Goal: Find specific page/section: Find specific page/section

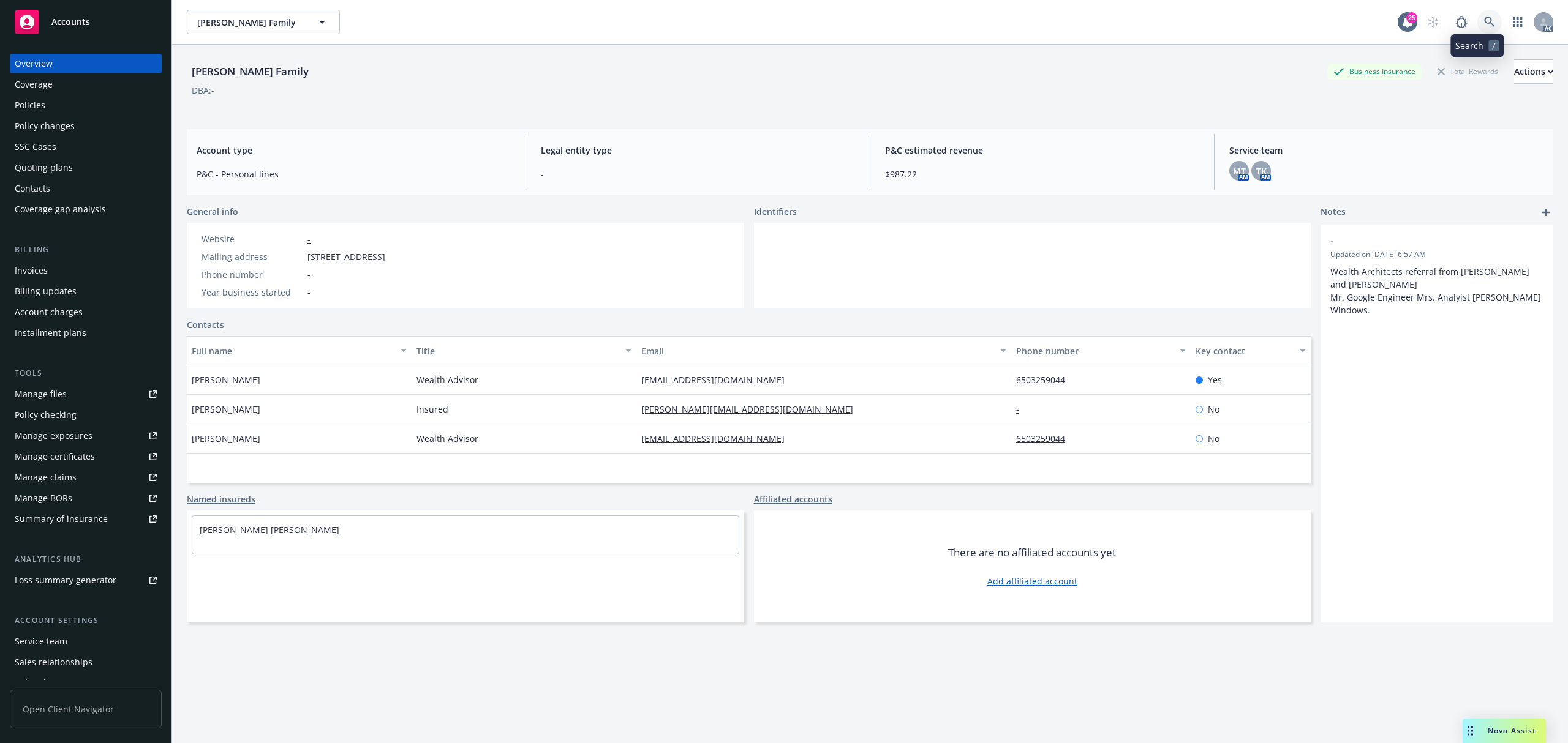
click at [1484, 23] on icon at bounding box center [1489, 22] width 11 height 11
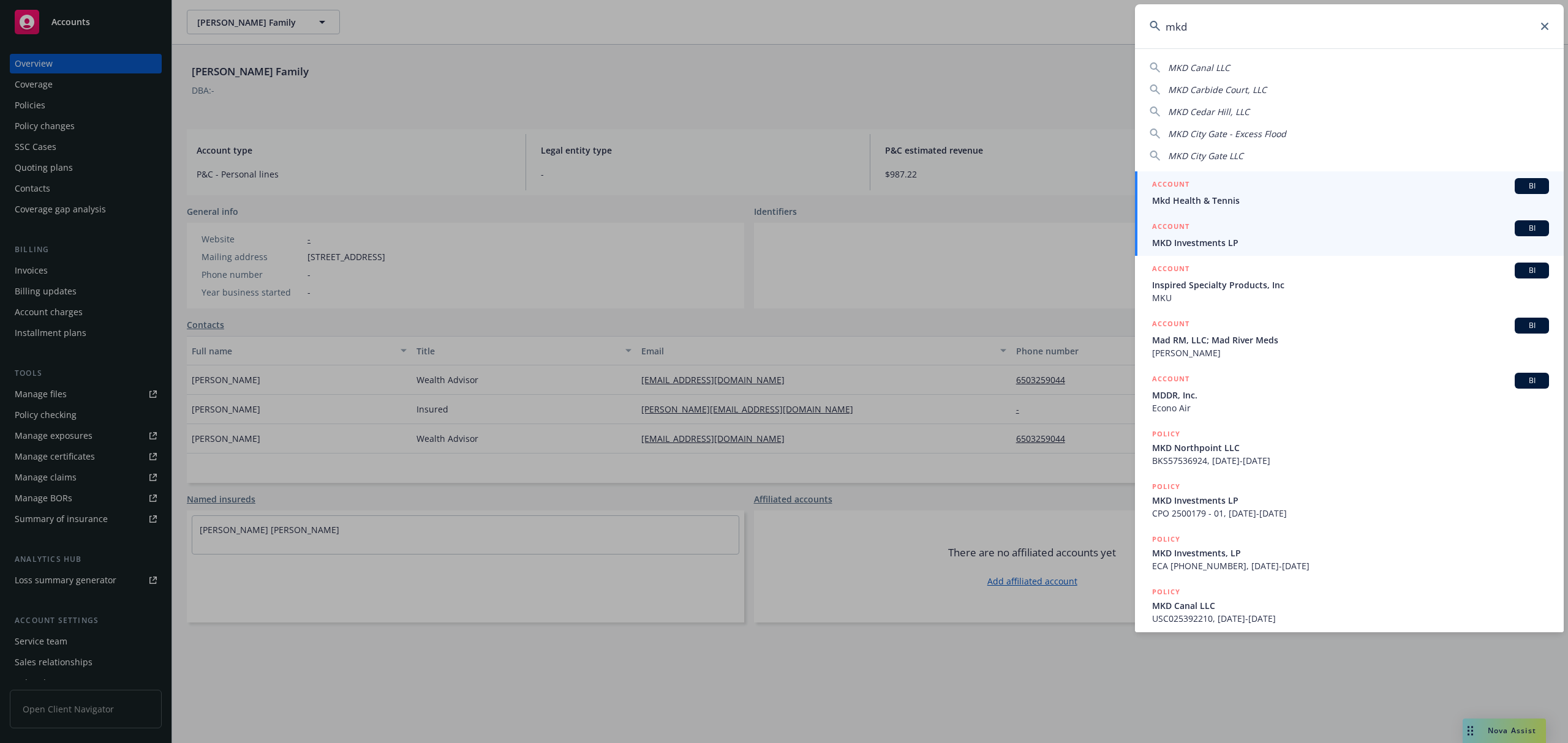
type input "mkd"
click at [1284, 241] on span "MKD Investments LP" at bounding box center [1350, 243] width 397 height 13
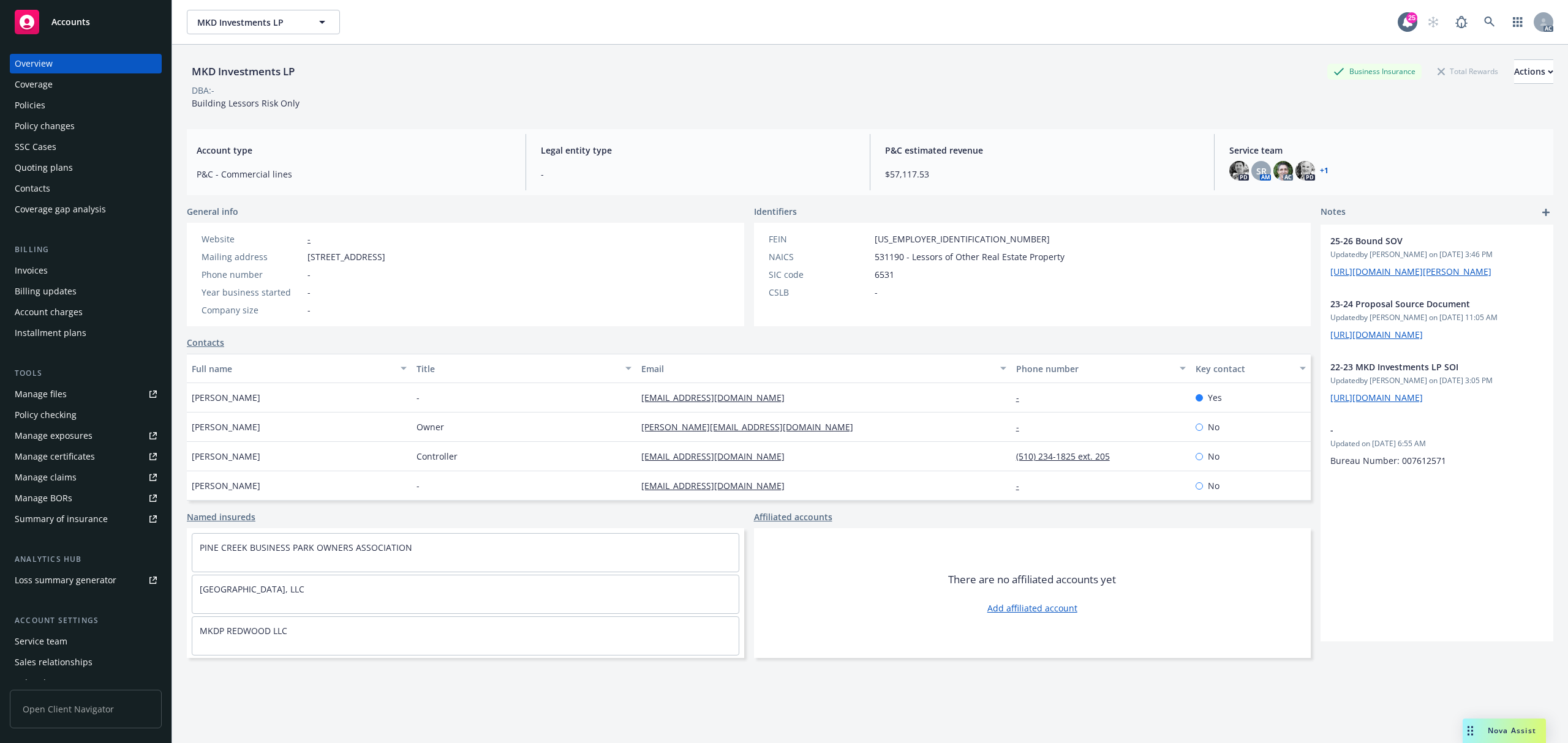
click at [42, 108] on div "Policies" at bounding box center [30, 105] width 31 height 19
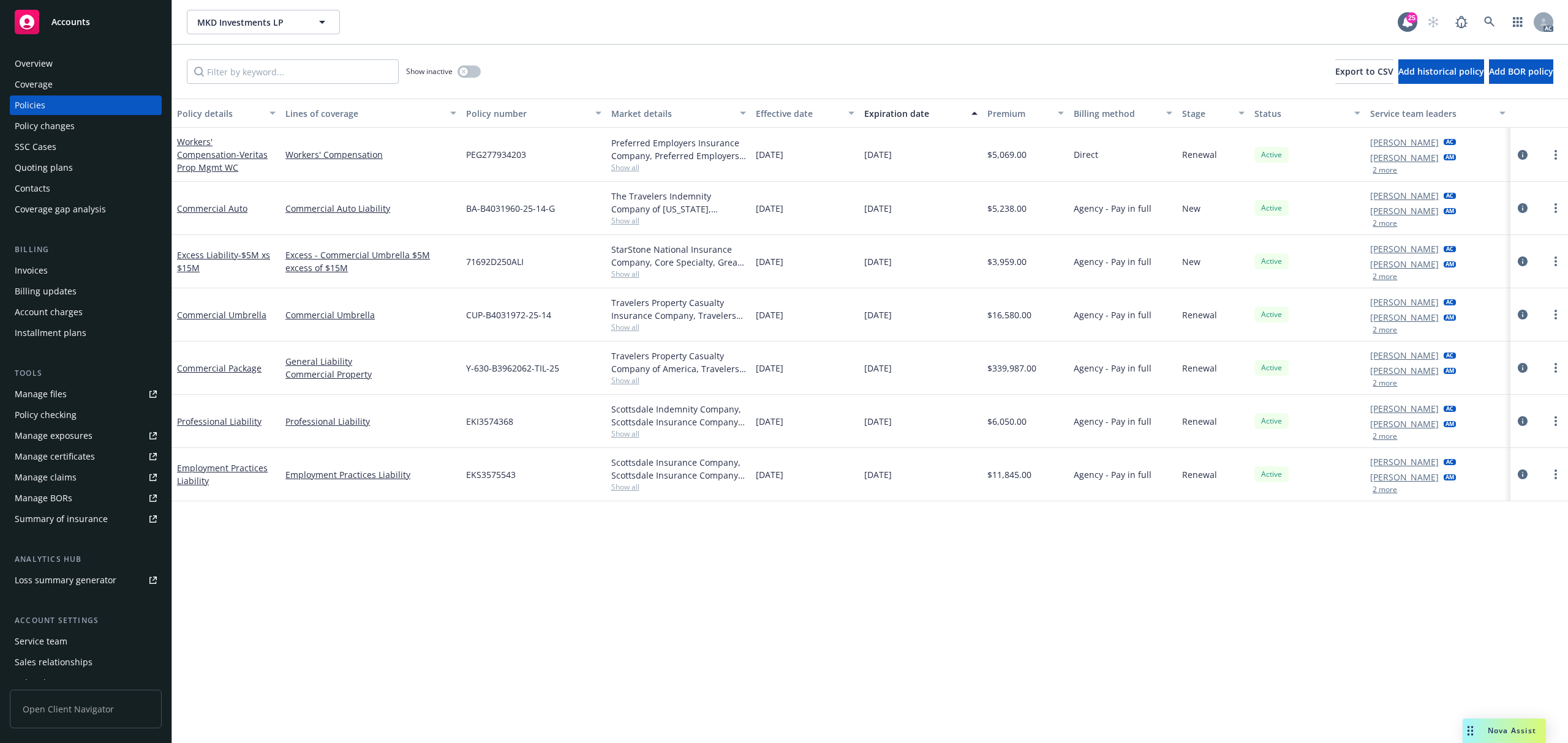
click at [1381, 490] on button "2 more" at bounding box center [1385, 489] width 25 height 7
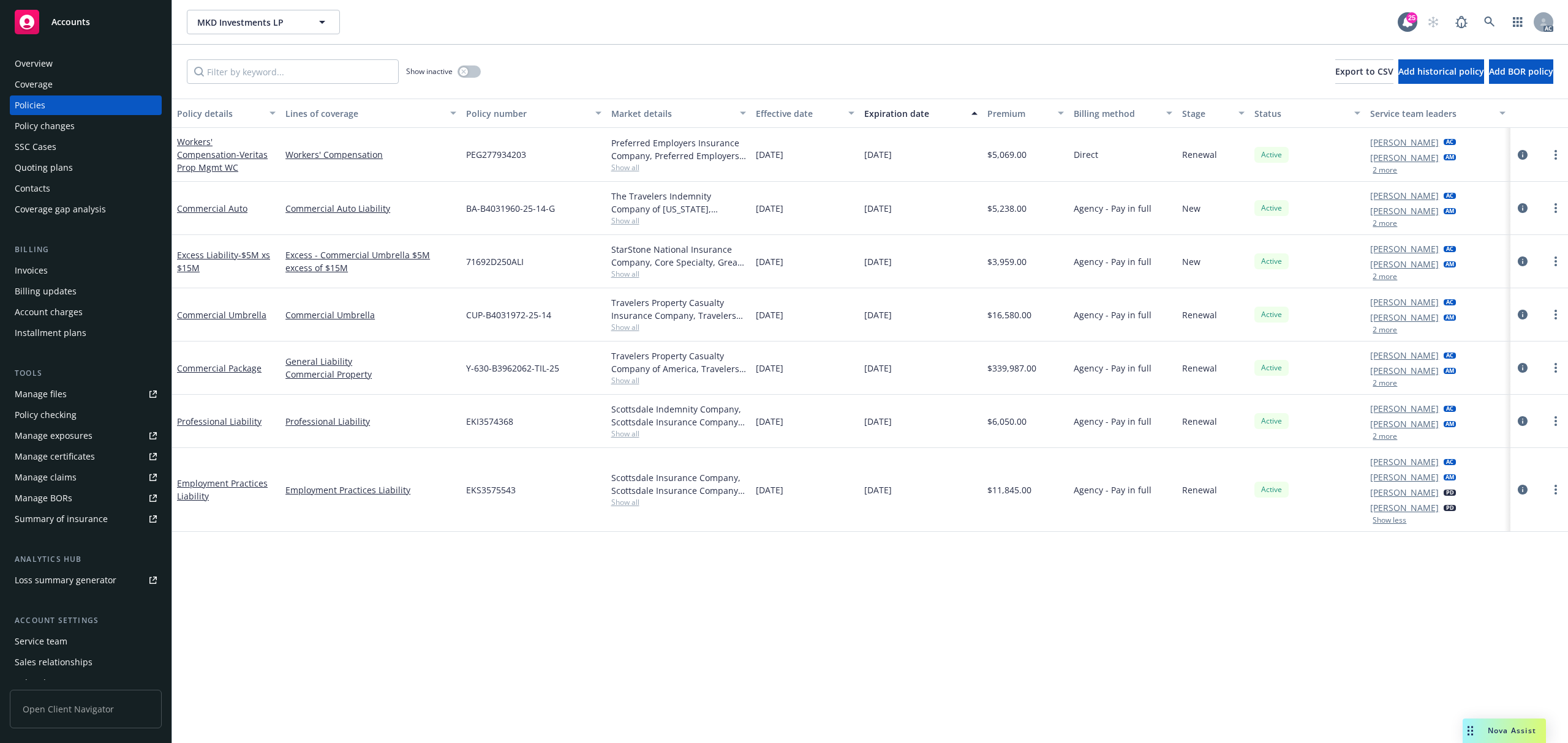
click at [1383, 434] on button "2 more" at bounding box center [1385, 436] width 25 height 7
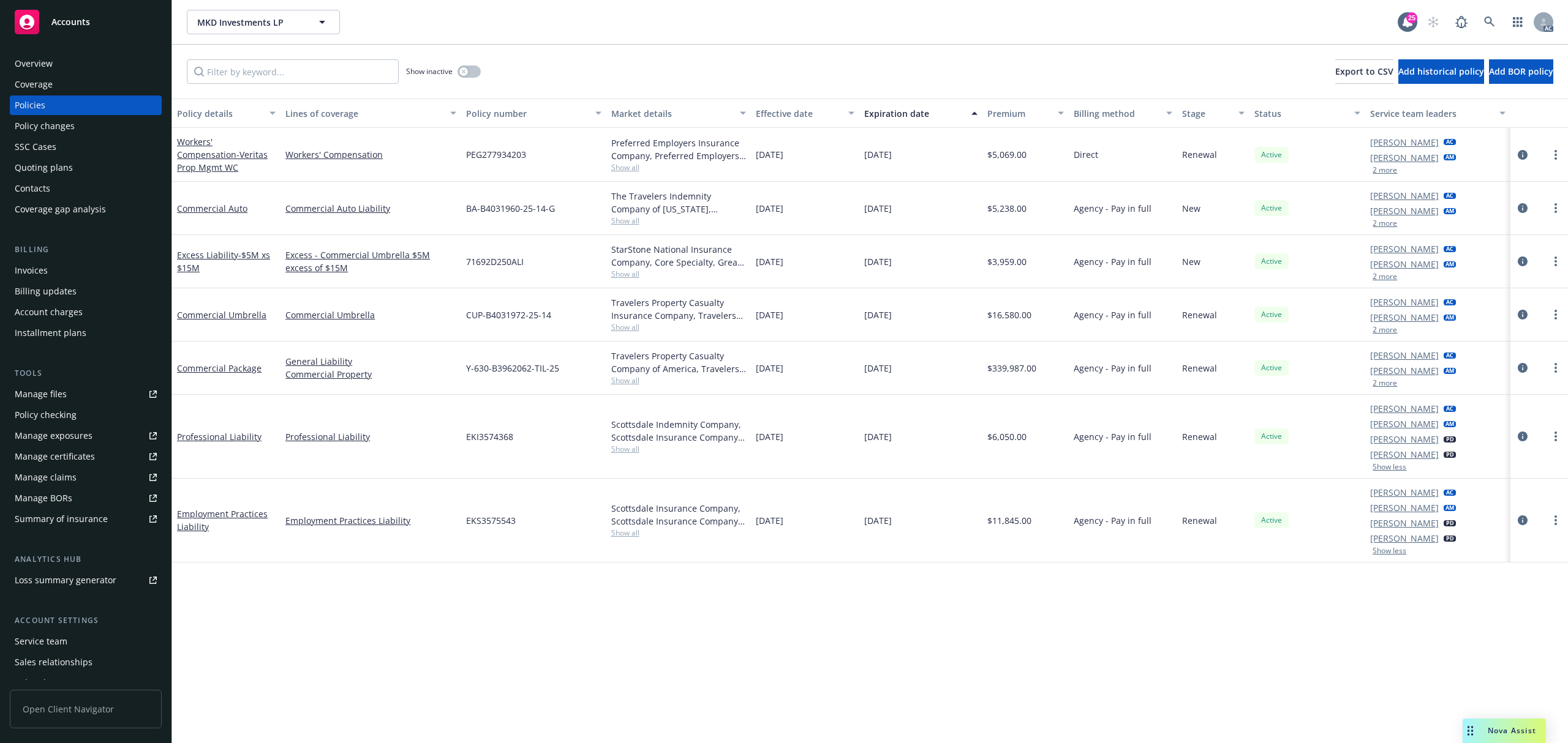
click at [1384, 382] on button "2 more" at bounding box center [1385, 383] width 25 height 7
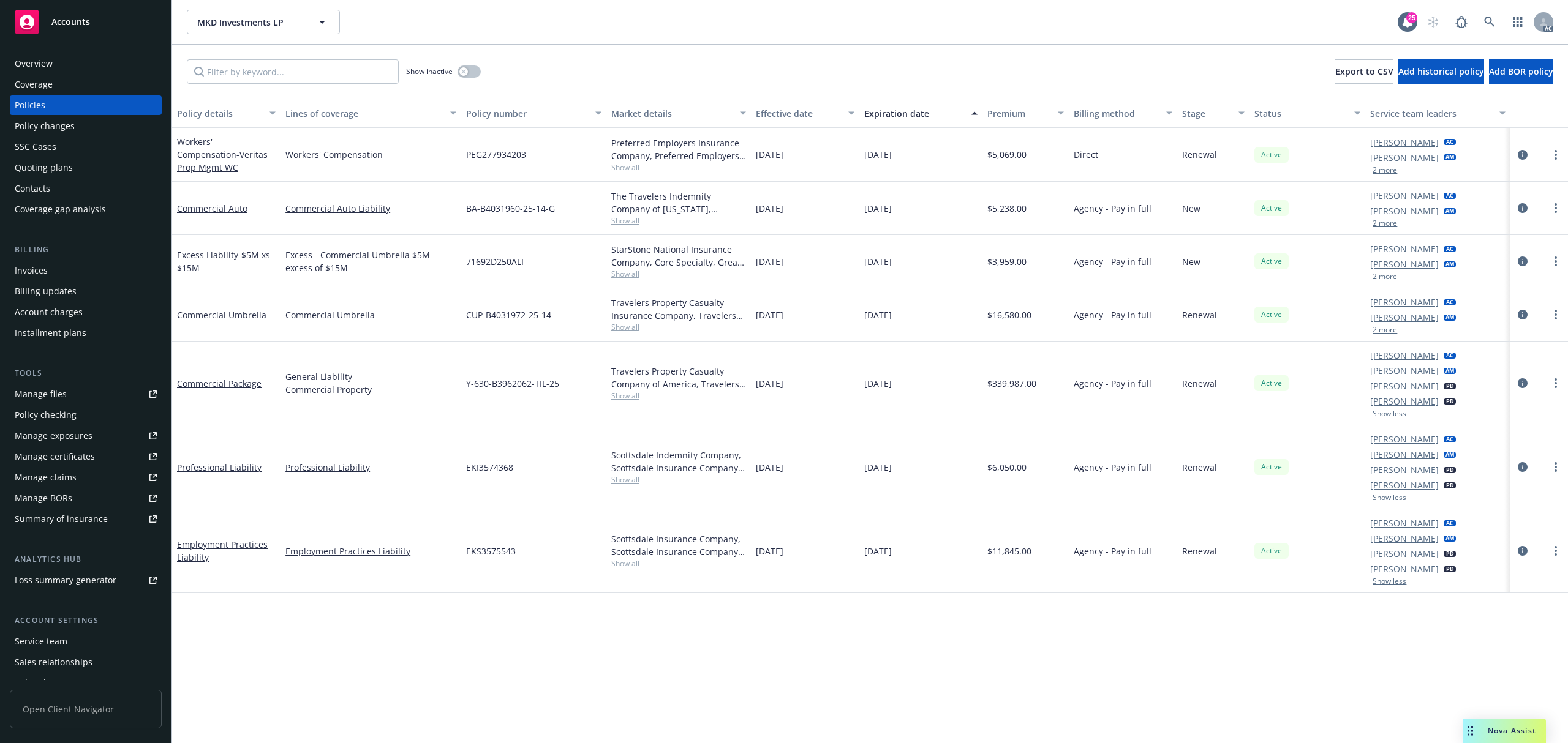
click at [1388, 329] on button "2 more" at bounding box center [1385, 330] width 25 height 7
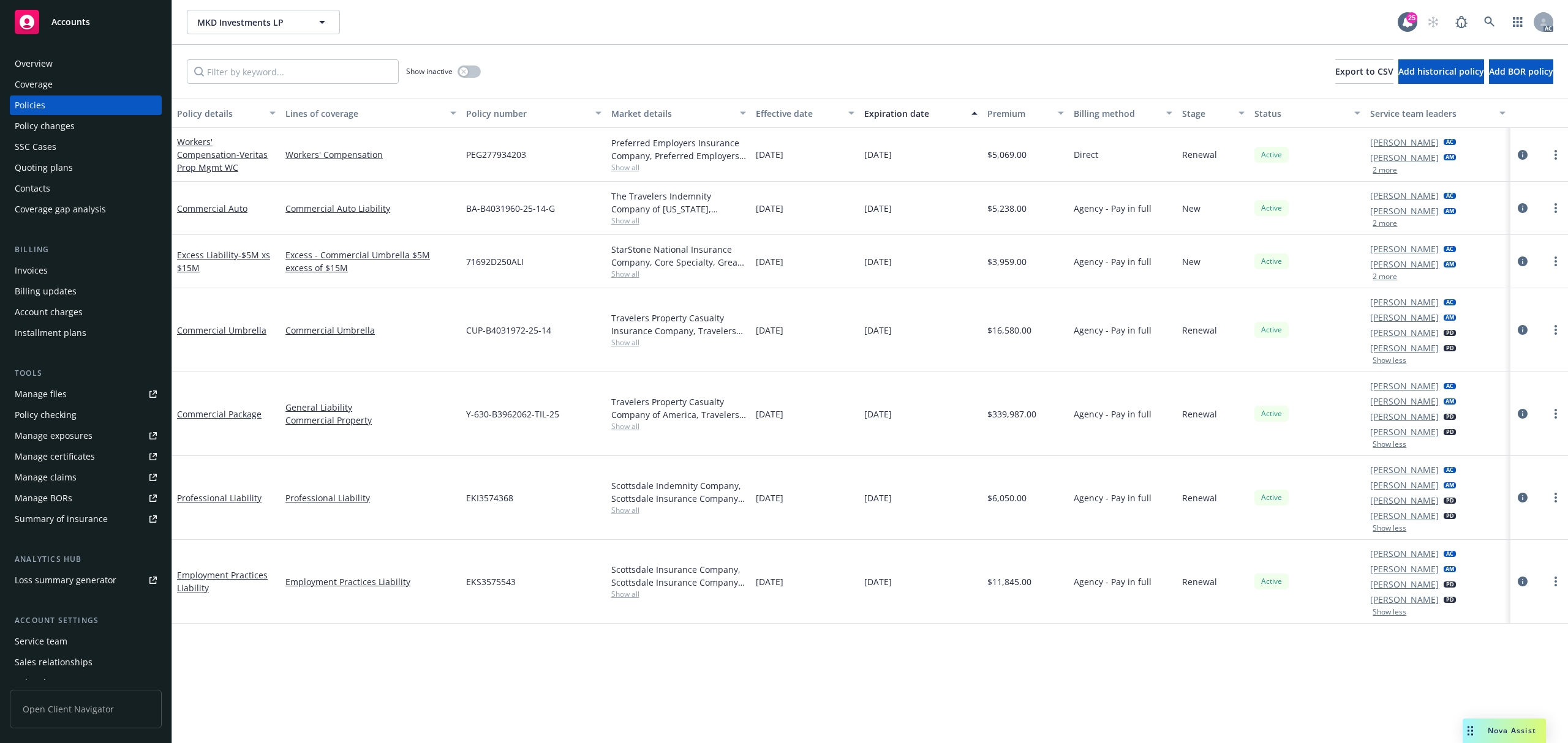
click at [1388, 280] on button "2 more" at bounding box center [1385, 277] width 25 height 7
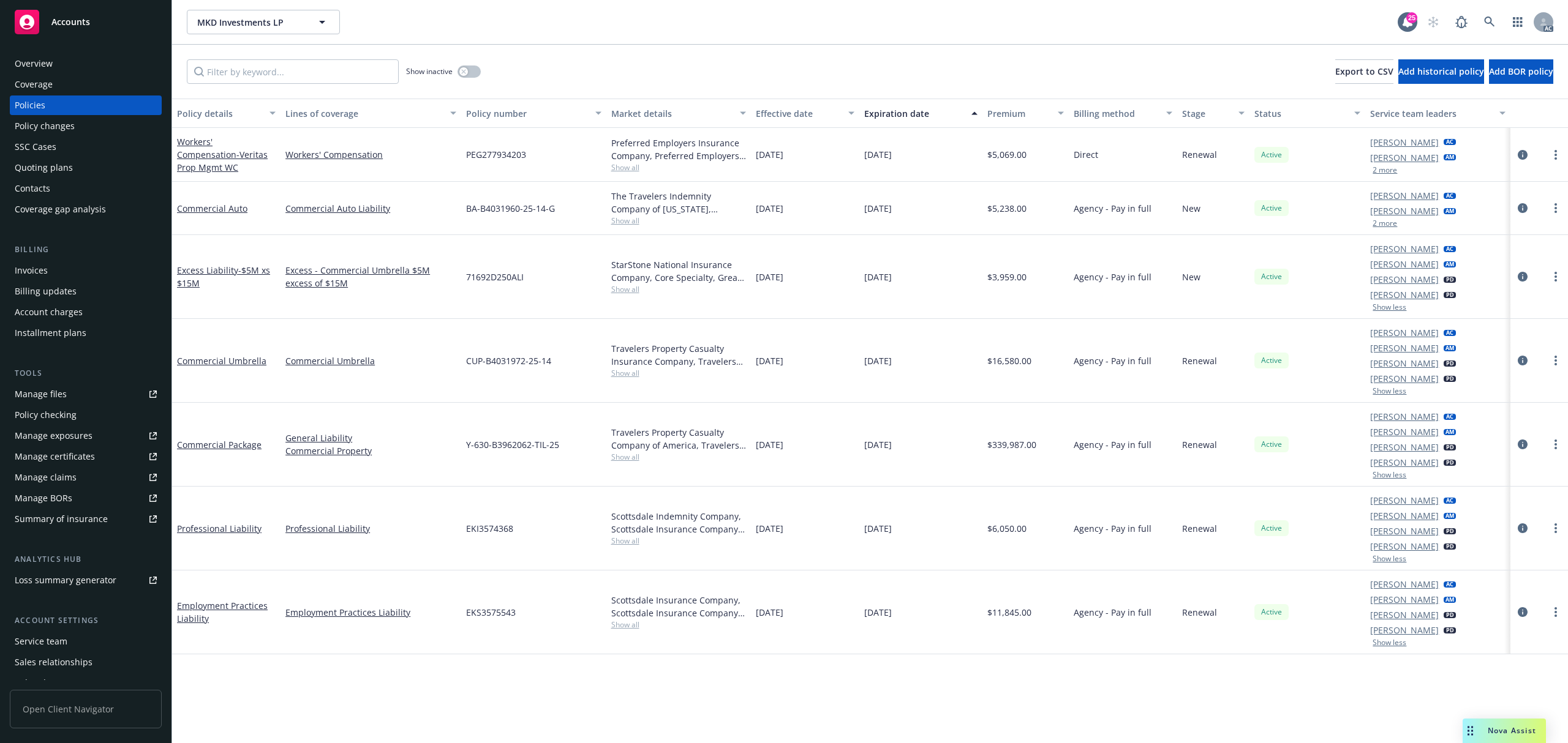
click at [1385, 223] on button "2 more" at bounding box center [1385, 223] width 25 height 7
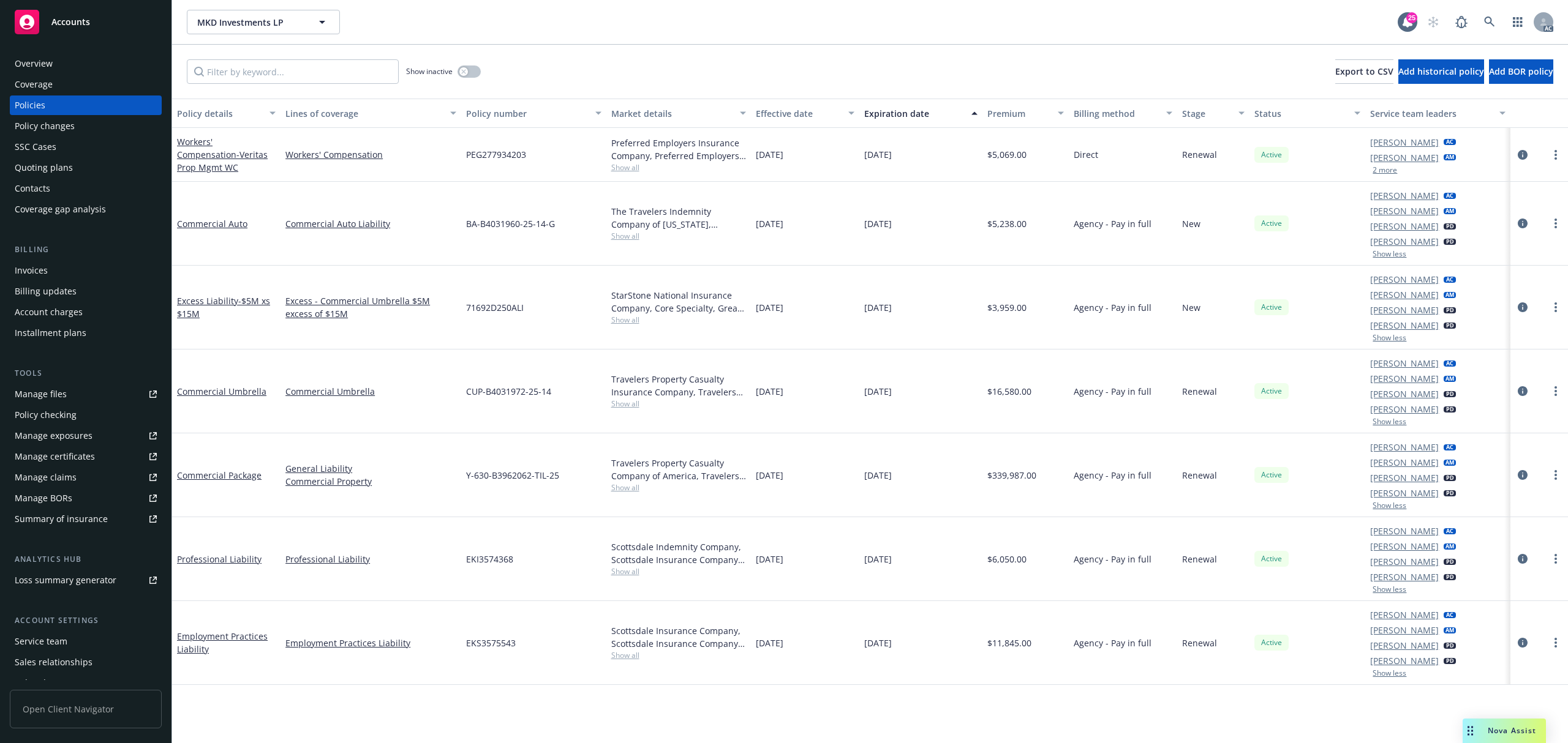
click at [1387, 168] on button "2 more" at bounding box center [1385, 170] width 25 height 7
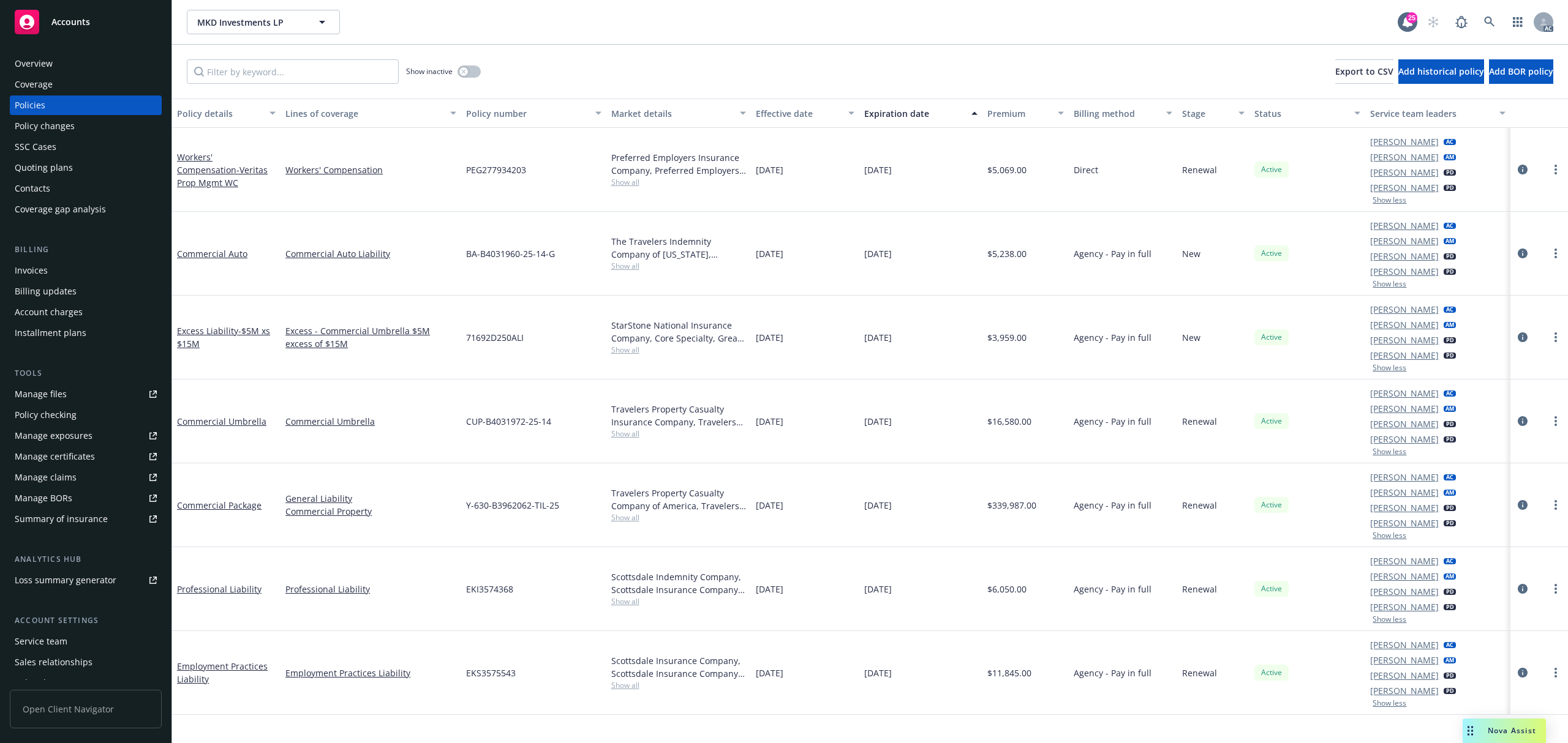
click at [841, 57] on div "Show inactive Export to CSV Add historical policy Add BOR policy" at bounding box center [869, 71] width 1395 height 54
